Goal: Contribute content

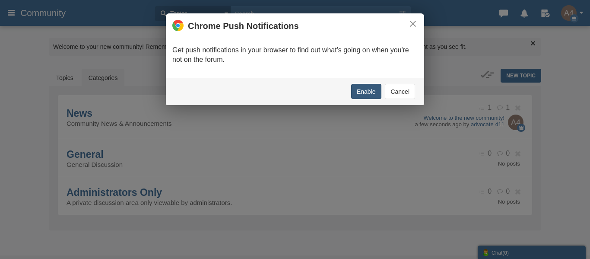
click at [362, 91] on button "Enable" at bounding box center [366, 91] width 30 height 15
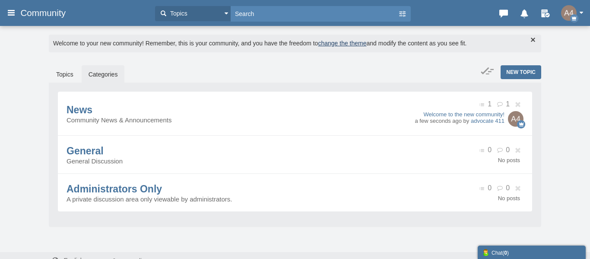
scroll to position [16, 0]
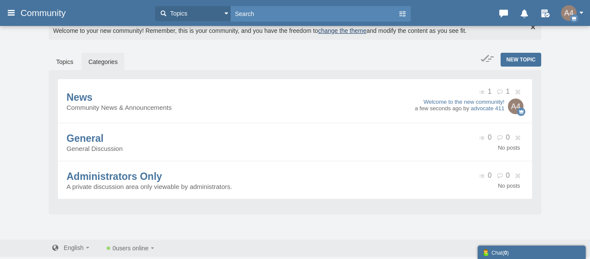
click at [83, 13] on h3 "Community" at bounding box center [83, 13] width 135 height 16
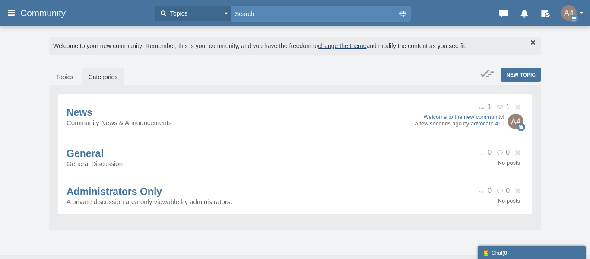
scroll to position [0, 0]
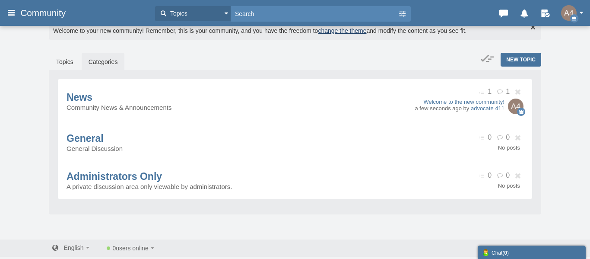
click at [557, 253] on div "Chat ( 0 )" at bounding box center [531, 252] width 99 height 9
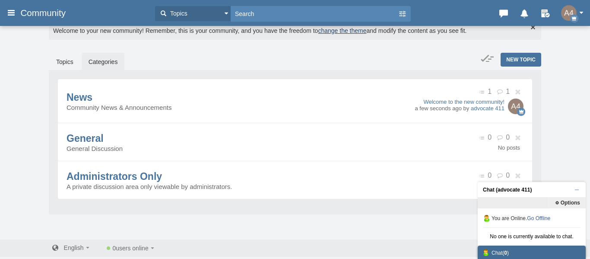
click at [579, 146] on div "Messages are turned off. Enable them to send or receive messages. Enable Messag…" at bounding box center [295, 124] width 590 height 230
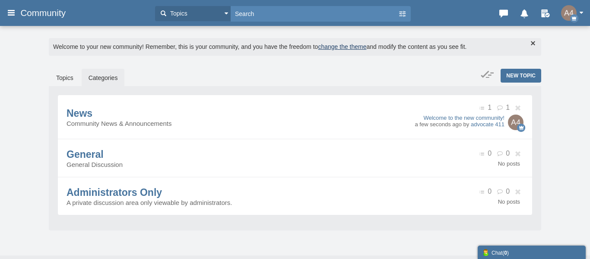
click at [357, 46] on link "change the theme" at bounding box center [342, 46] width 48 height 7
click at [42, 12] on span "Community" at bounding box center [46, 13] width 52 height 10
click at [518, 124] on img at bounding box center [516, 122] width 16 height 16
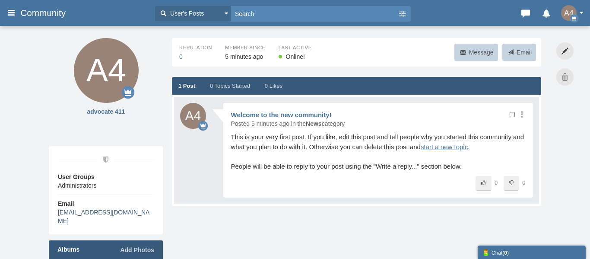
click at [115, 213] on link "georgedeabold49@gmail.com" at bounding box center [104, 217] width 92 height 16
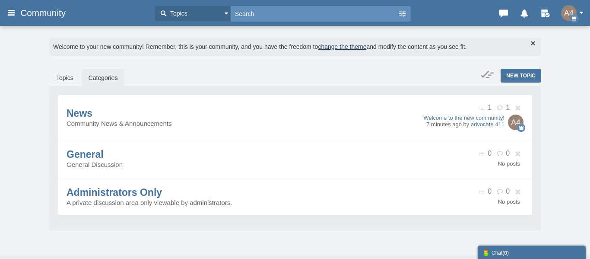
click at [268, 11] on input "text" at bounding box center [314, 13] width 167 height 15
type input "PORT JEFFERSON UNION FREE SCHOOL DISTRICT"
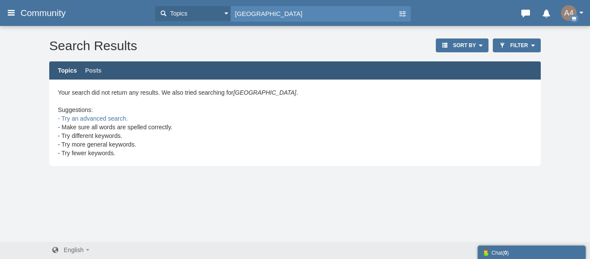
click at [42, 198] on div "Messages are turned off. Enable them to send or receive messages. Enable Messag…" at bounding box center [295, 133] width 590 height 216
click at [222, 13] on button "Topics" at bounding box center [193, 13] width 76 height 15
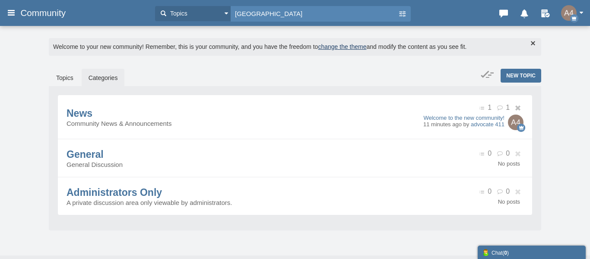
click at [514, 124] on img at bounding box center [516, 122] width 16 height 16
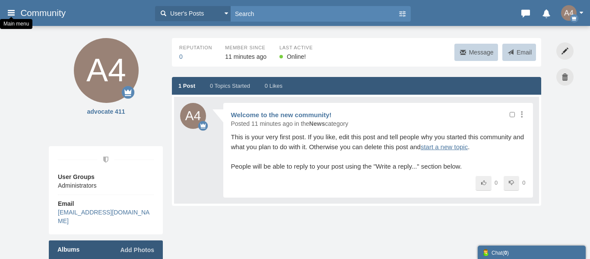
click at [10, 13] on icon at bounding box center [11, 13] width 10 height 16
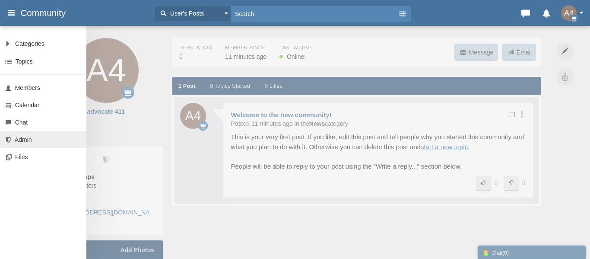
click at [23, 140] on span "Admin" at bounding box center [23, 139] width 17 height 7
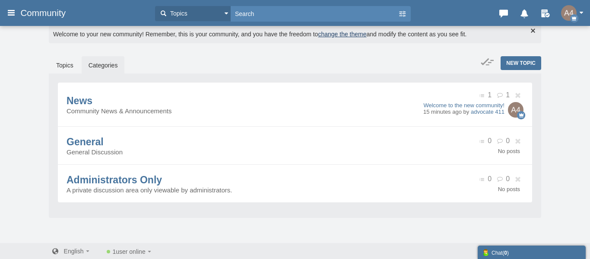
scroll to position [16, 0]
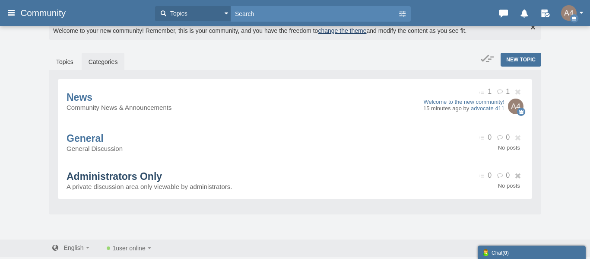
click at [93, 179] on span "Administrators Only" at bounding box center [114, 176] width 95 height 11
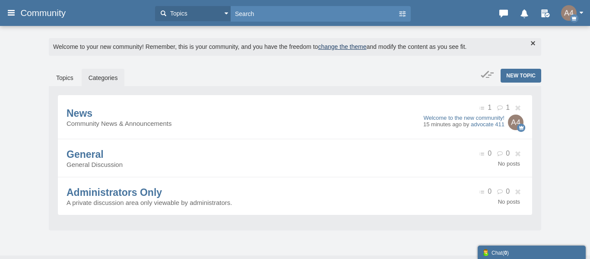
scroll to position [16, 0]
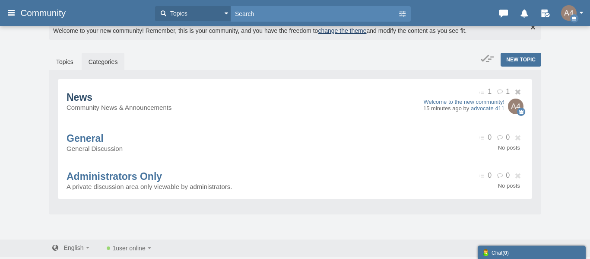
click at [92, 103] on span "News" at bounding box center [80, 97] width 26 height 11
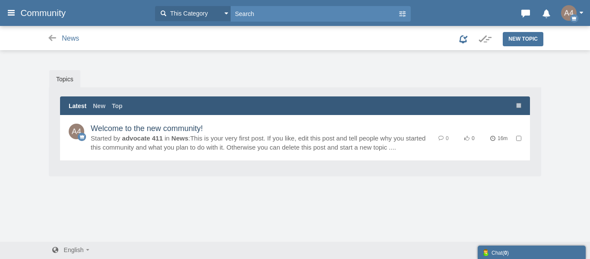
click at [141, 127] on link "Welcome to the new community!" at bounding box center [147, 128] width 112 height 9
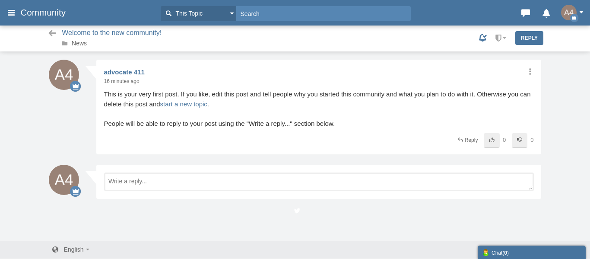
scroll to position [1, 0]
click at [126, 71] on link "advocate 411" at bounding box center [124, 71] width 41 height 7
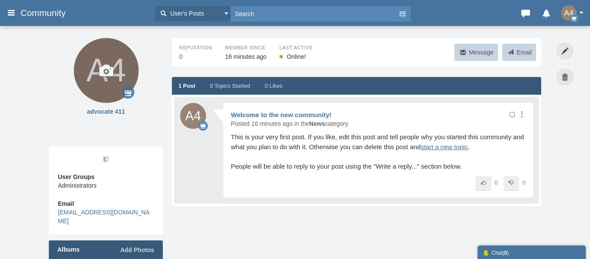
click at [83, 101] on icon at bounding box center [106, 70] width 65 height 65
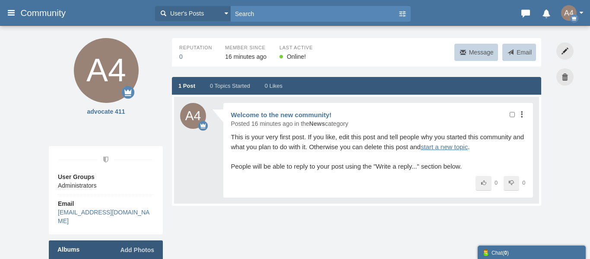
click at [522, 114] on icon at bounding box center [521, 114] width 8 height 7
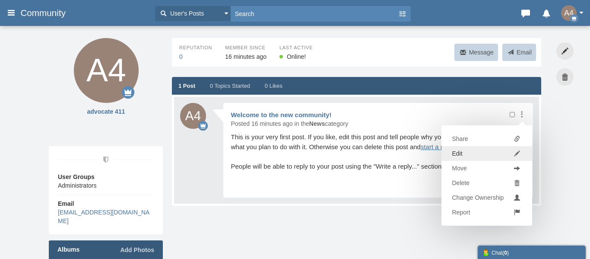
click at [457, 152] on span "Edit" at bounding box center [457, 153] width 10 height 9
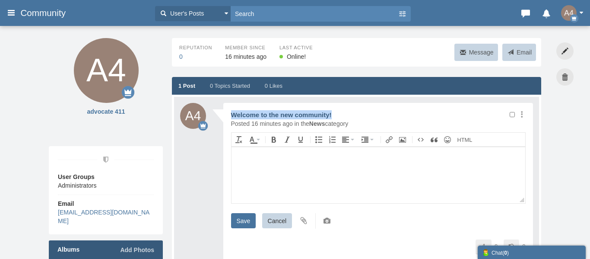
drag, startPoint x: 337, startPoint y: 115, endPoint x: 231, endPoint y: 115, distance: 105.4
click at [231, 115] on span "Welcome to the new community!" at bounding box center [375, 114] width 289 height 9
click at [240, 114] on link "Welcome to the new community!" at bounding box center [281, 114] width 101 height 7
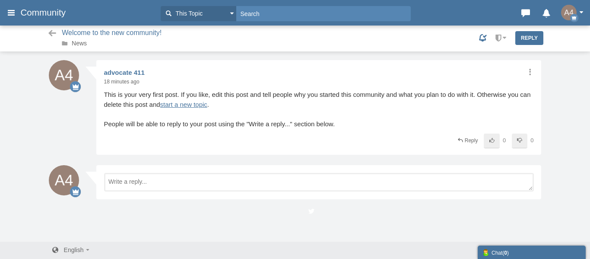
scroll to position [1, 0]
click at [406, 124] on span "This is your very first post. If you like, edit this post and tell people why y…" at bounding box center [319, 109] width 430 height 39
click at [528, 74] on icon at bounding box center [529, 71] width 8 height 7
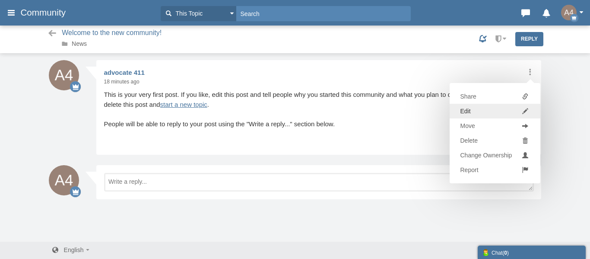
click at [472, 111] on link "Edit" at bounding box center [495, 111] width 91 height 15
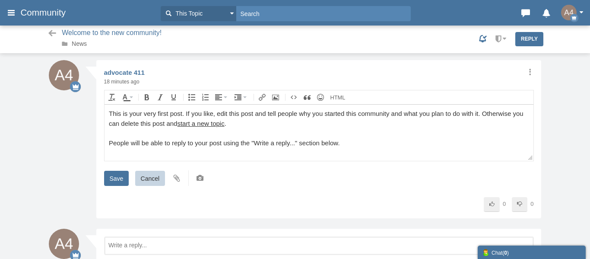
click at [108, 114] on div "This is your very first post. If you like, edit this post and tell people why y…" at bounding box center [318, 128] width 420 height 39
click at [336, 139] on div "Jessica Schmettan is your very first post. If you like, edit this post and tell…" at bounding box center [318, 128] width 420 height 39
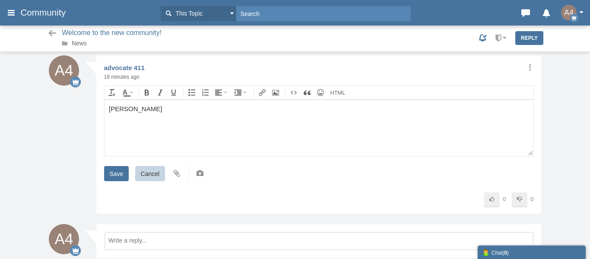
scroll to position [8, 0]
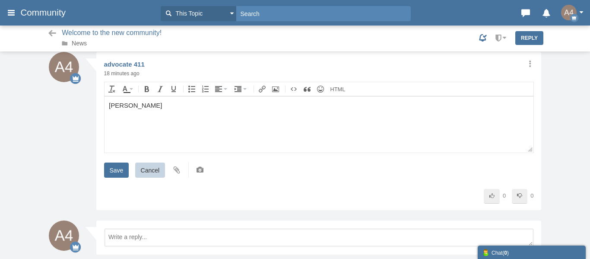
click at [156, 107] on div "Jessica Schmettan's" at bounding box center [318, 106] width 420 height 10
click at [257, 106] on div "Jessica Schmettan's bad and unacceptable behavior" at bounding box center [318, 106] width 420 height 10
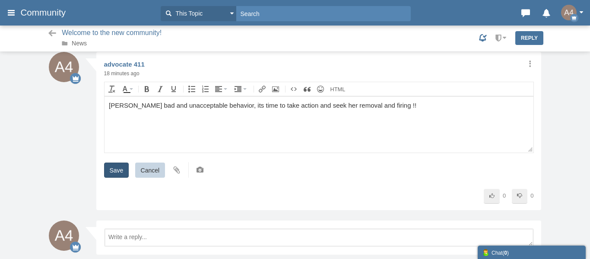
click at [118, 171] on input "Save" at bounding box center [116, 169] width 25 height 15
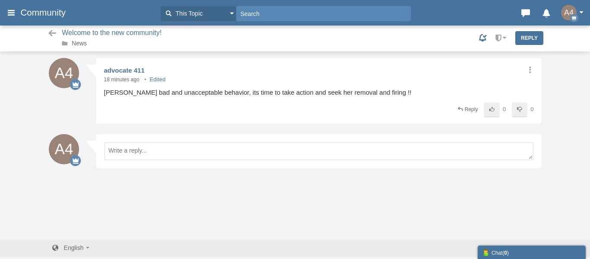
scroll to position [2, 0]
